Goal: Submit feedback/report problem: Leave review/rating

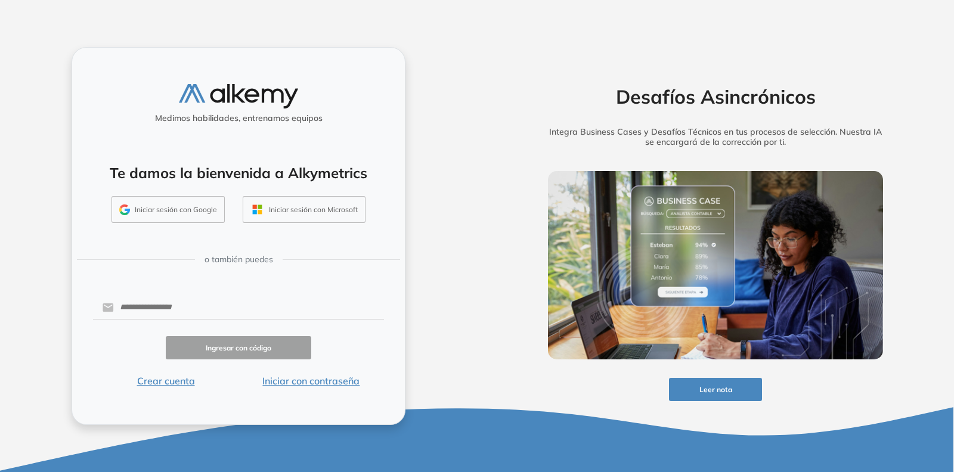
click at [162, 199] on button "Iniciar sesión con Google" at bounding box center [167, 209] width 113 height 27
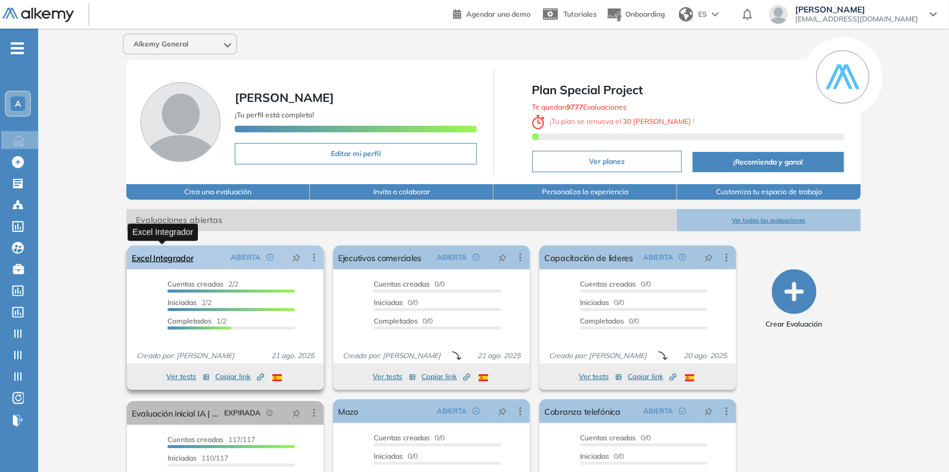
click at [185, 258] on link "Excel Integrador" at bounding box center [163, 258] width 62 height 24
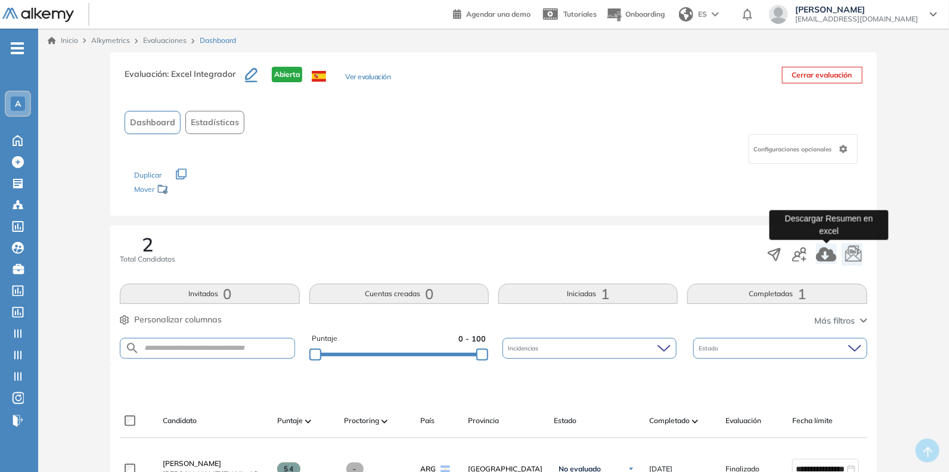
click at [831, 256] on icon "button" at bounding box center [826, 254] width 20 height 14
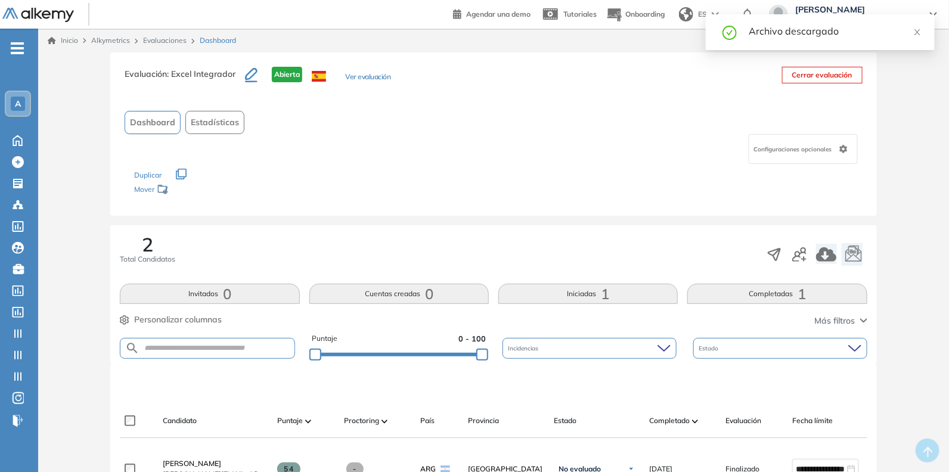
click at [562, 244] on div "2 Total Candidatos" at bounding box center [493, 254] width 747 height 39
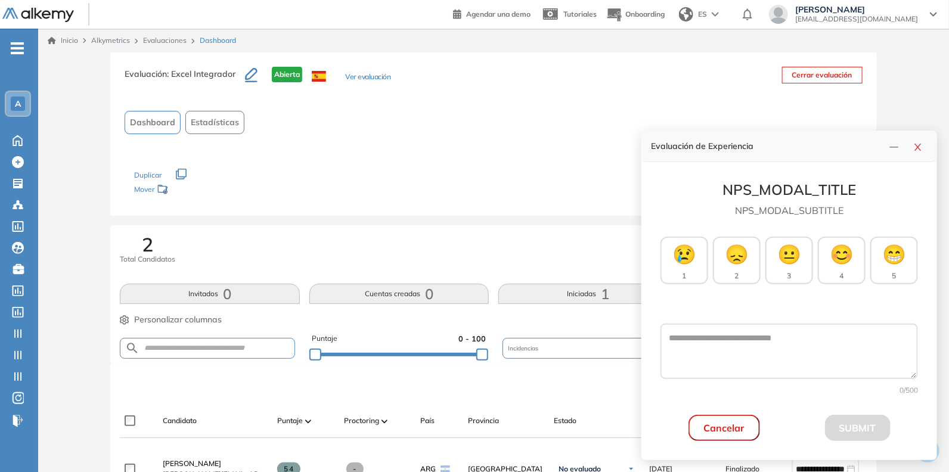
click at [670, 116] on div "Dashboard Estadísticas" at bounding box center [493, 122] width 737 height 23
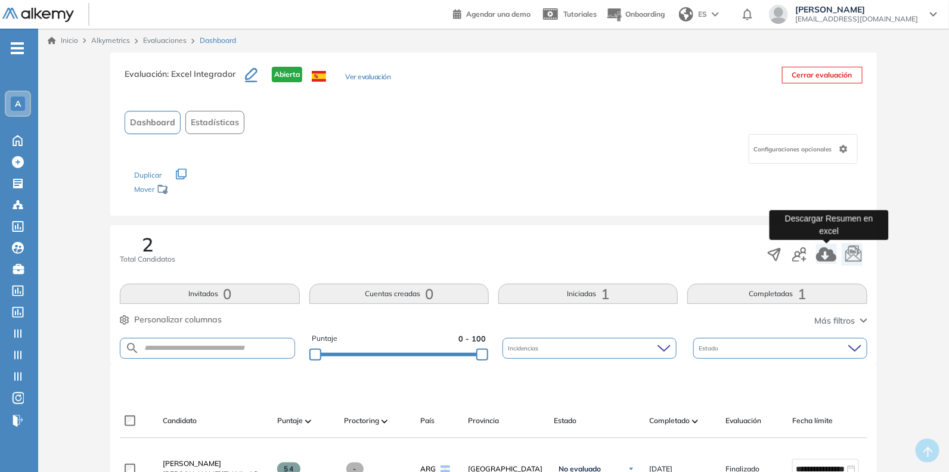
click at [824, 253] on icon "button" at bounding box center [826, 254] width 21 height 14
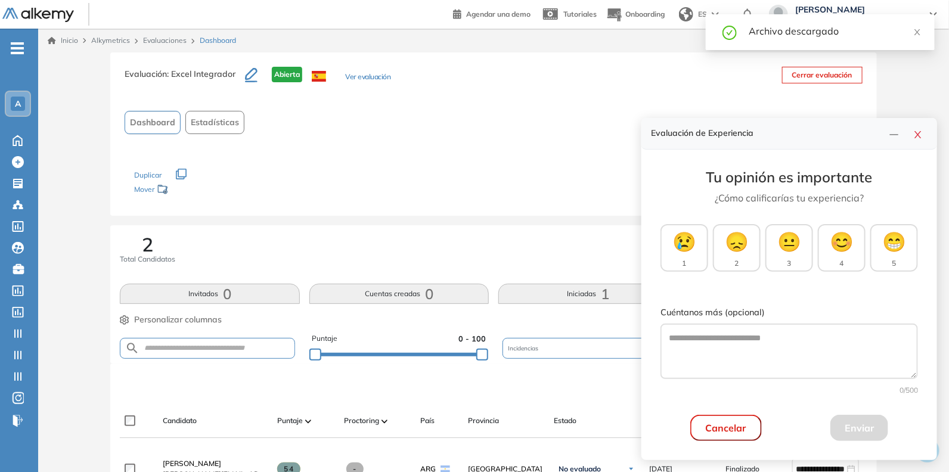
click at [940, 463] on div at bounding box center [940, 463] width 0 height 0
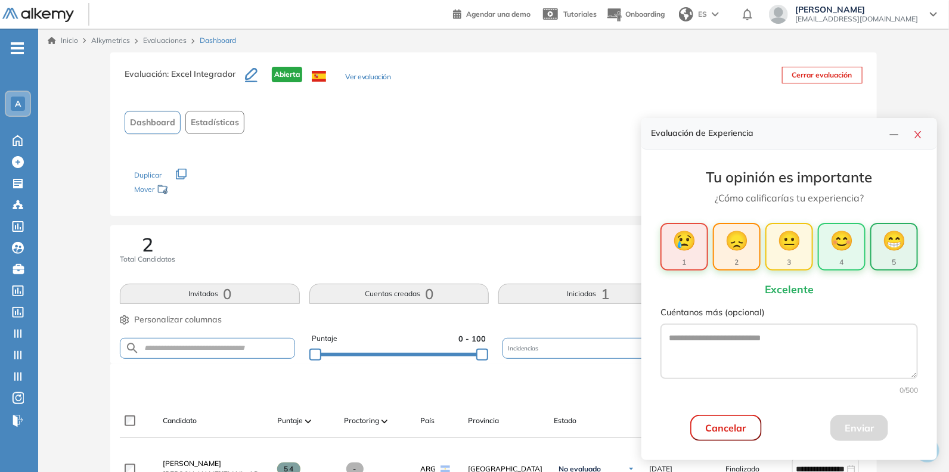
click at [894, 252] on span "😁" at bounding box center [894, 240] width 24 height 29
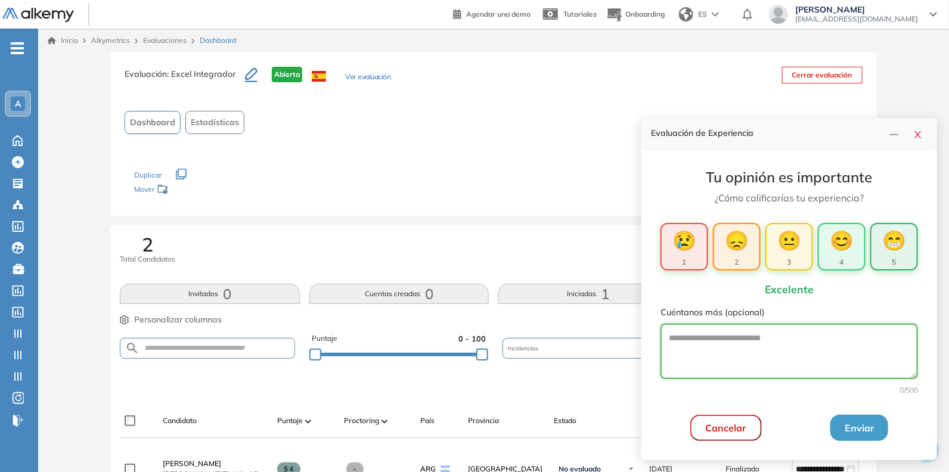
click at [773, 359] on textarea "Cuéntanos más (opcional)" at bounding box center [789, 351] width 258 height 55
type textarea "******"
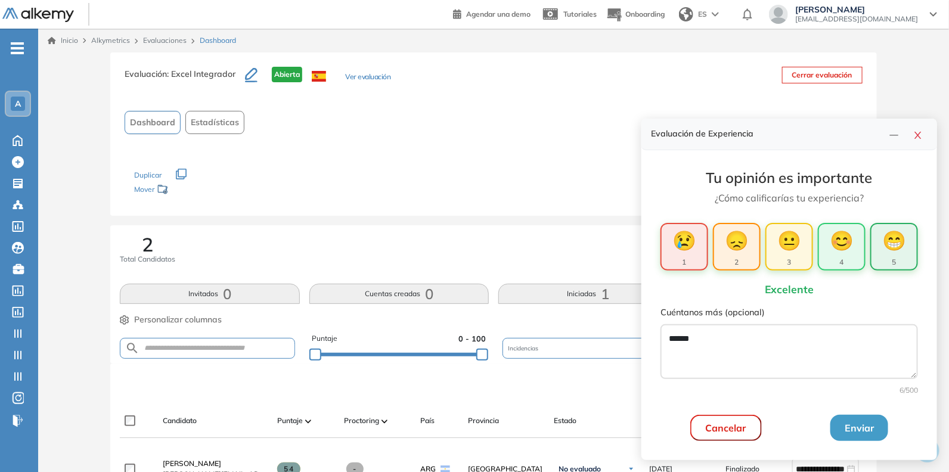
click at [846, 422] on button "Enviar" at bounding box center [859, 428] width 58 height 26
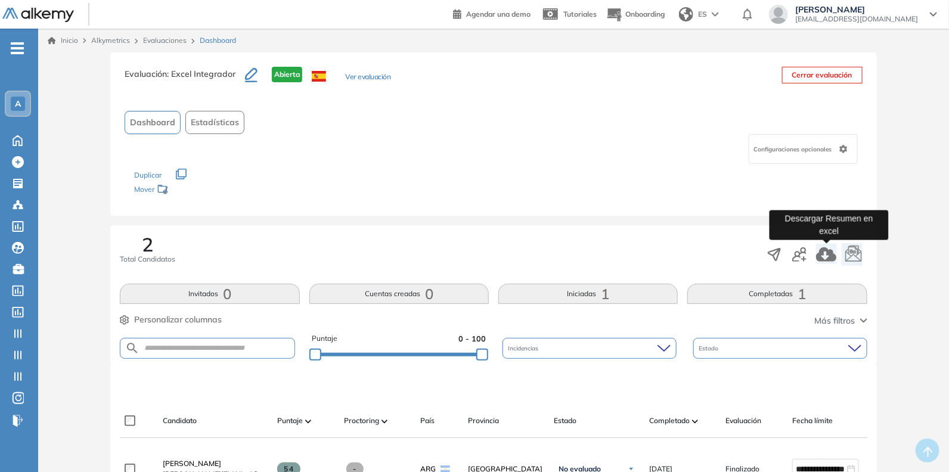
click at [832, 252] on icon "button" at bounding box center [826, 254] width 20 height 14
click at [46, 10] on img at bounding box center [38, 15] width 72 height 15
